Goal: Information Seeking & Learning: Find specific fact

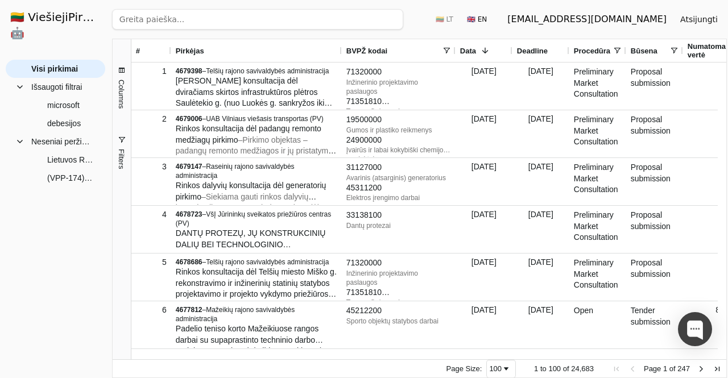
click at [176, 19] on input "search" at bounding box center [257, 19] width 291 height 20
paste input "Rinkos konsultacija dėl Programinės įrangos priežiūros bei papildomo programavi…"
type input "Rinkos konsultacija dėl Programinės įrangos priežiūros bei papildomo programavi…"
click at [380, 20] on button "Ieškoti" at bounding box center [381, 19] width 44 height 20
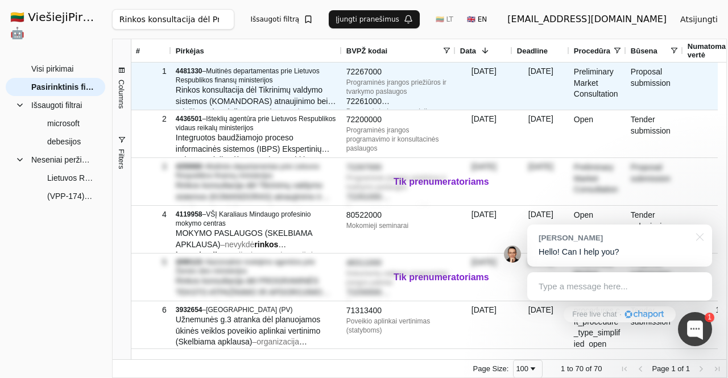
click at [248, 93] on span "Rinkos konsultacija dėl Tikrinimų valdymo sistemos (KOMANDORAS) atnaujinimo bei…" at bounding box center [256, 100] width 160 height 31
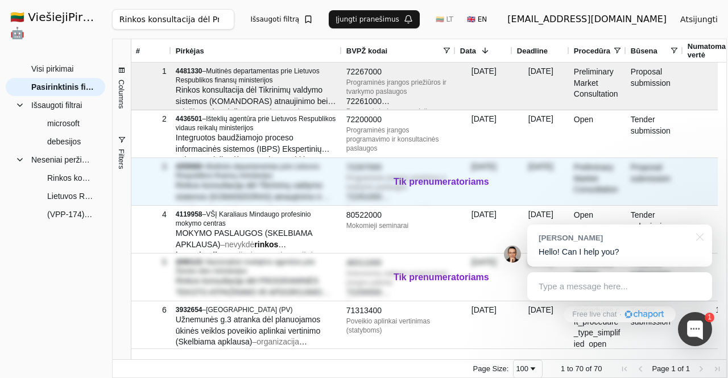
click at [210, 177] on span "Muitinės departamentas prie Lietuvos Respublikos finansų ministerijos" at bounding box center [248, 171] width 144 height 17
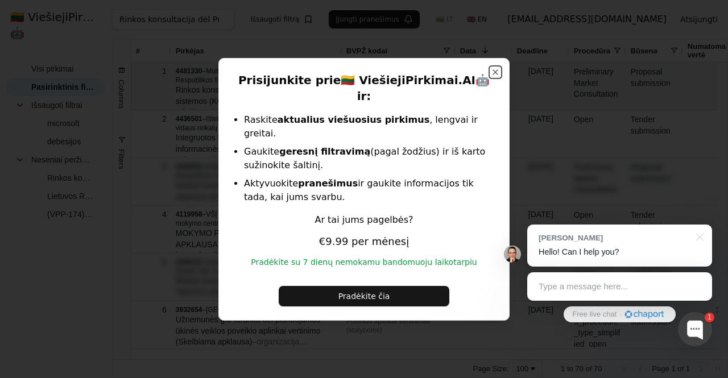
click at [495, 77] on button "Close" at bounding box center [495, 72] width 9 height 9
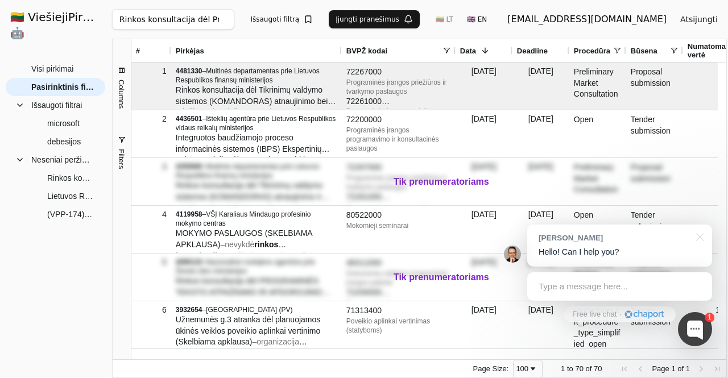
click at [235, 22] on input "Rinkos konsultacija dėl Programinės įrangos priežiūros bei papildomo programavi…" at bounding box center [173, 19] width 123 height 20
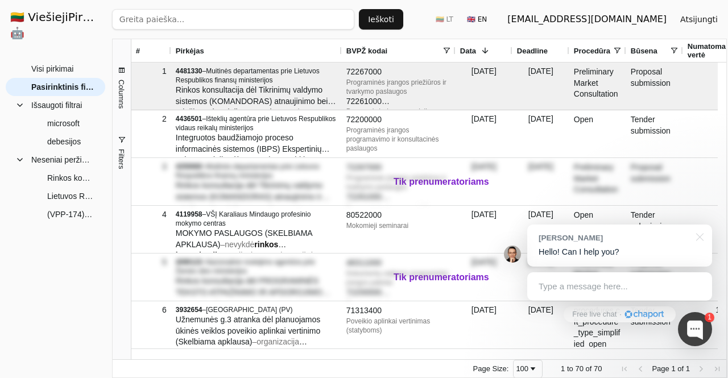
paste input "Rinkos konsultacija dėl Programinės įrangos priežiūros bei papildomo programavi…"
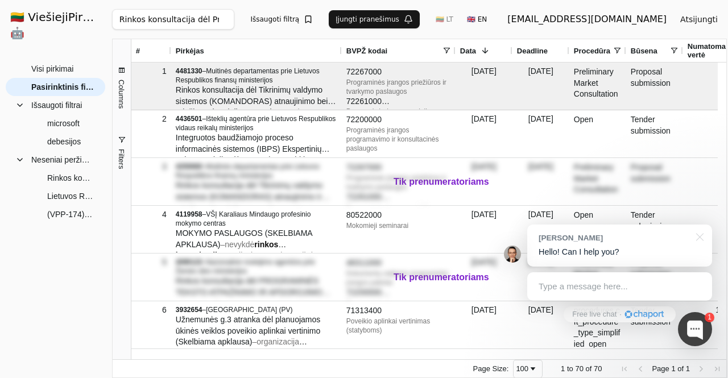
drag, startPoint x: 164, startPoint y: 22, endPoint x: 15, endPoint y: 19, distance: 149.0
click at [15, 19] on div "🇱🇹 ViešiejiPirkimai .AI 🤖 [EMAIL_ADDRESS][DOMAIN_NAME] Atsijungti Group Visi pi…" at bounding box center [364, 189] width 728 height 378
click at [168, 23] on input "Rinkos konsultacija dėl Programinės įrangos priežiūros bei papildomo programavi…" at bounding box center [173, 19] width 123 height 20
click at [195, 21] on input "Rinkos konsultacija dėl Programinės įrangos priežiūros bei papildomo programavi…" at bounding box center [173, 19] width 123 height 20
drag, startPoint x: 188, startPoint y: 20, endPoint x: 94, endPoint y: 15, distance: 94.0
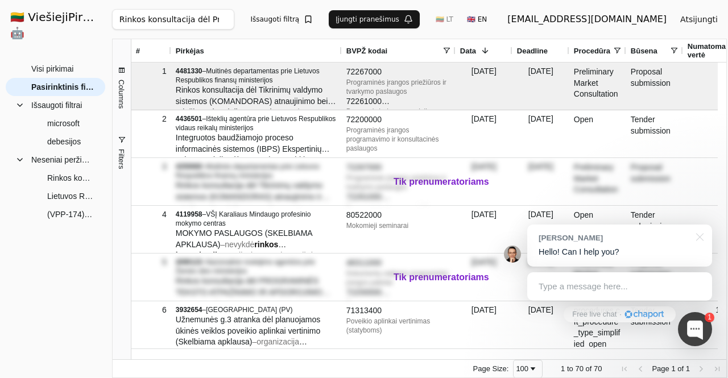
click at [94, 15] on div "🇱🇹 ViešiejiPirkimai .AI 🤖 [EMAIL_ADDRESS][DOMAIN_NAME] Atsijungti Group Visi pi…" at bounding box center [364, 189] width 728 height 378
type input "dėl Programinės įrangos priežiūros bei papildomo programavimo ir mokymų paslaug…"
click button "Ieškoti" at bounding box center [381, 19] width 44 height 20
